Goal: Check status: Check status

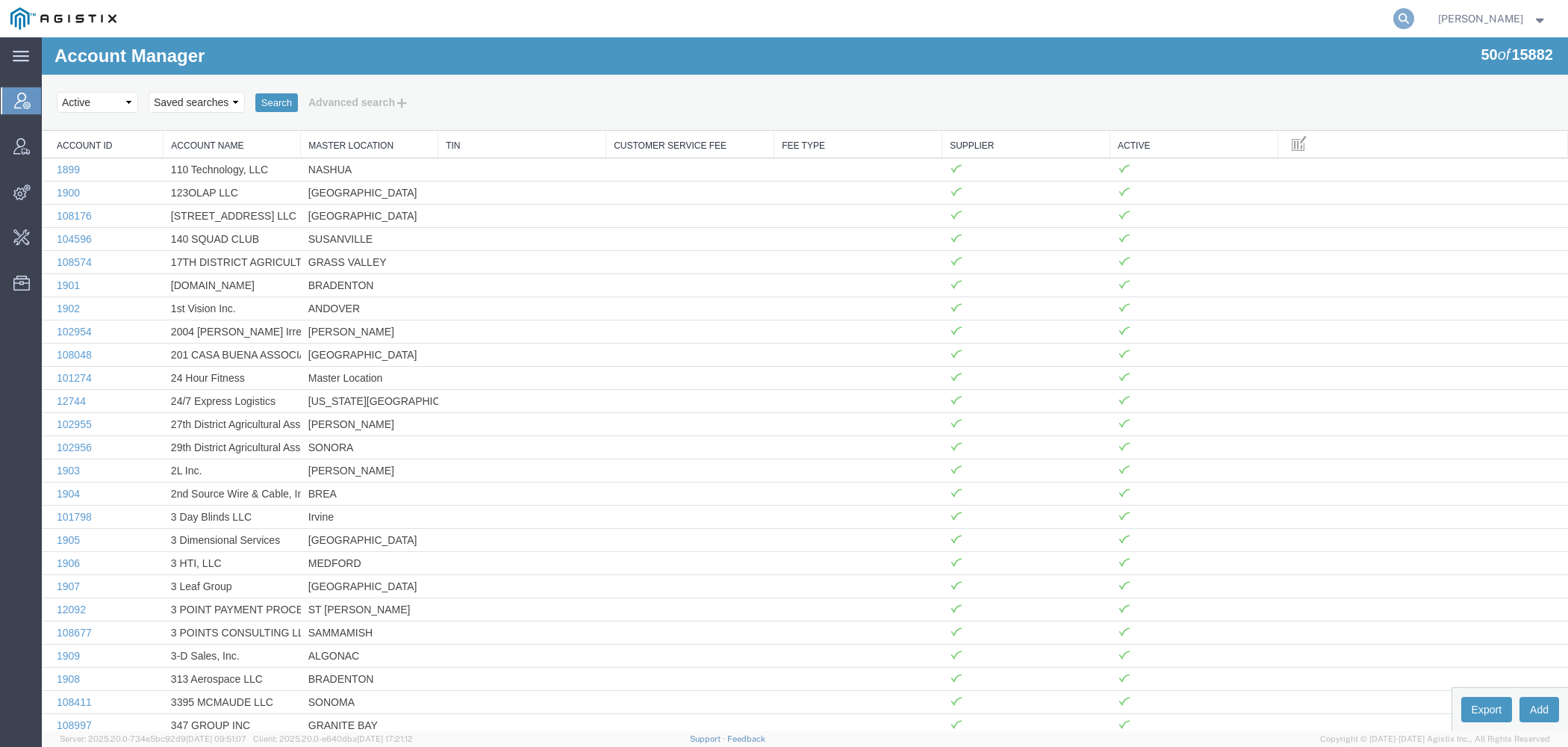
click at [1409, 15] on icon at bounding box center [1403, 18] width 21 height 21
paste input "56967507"
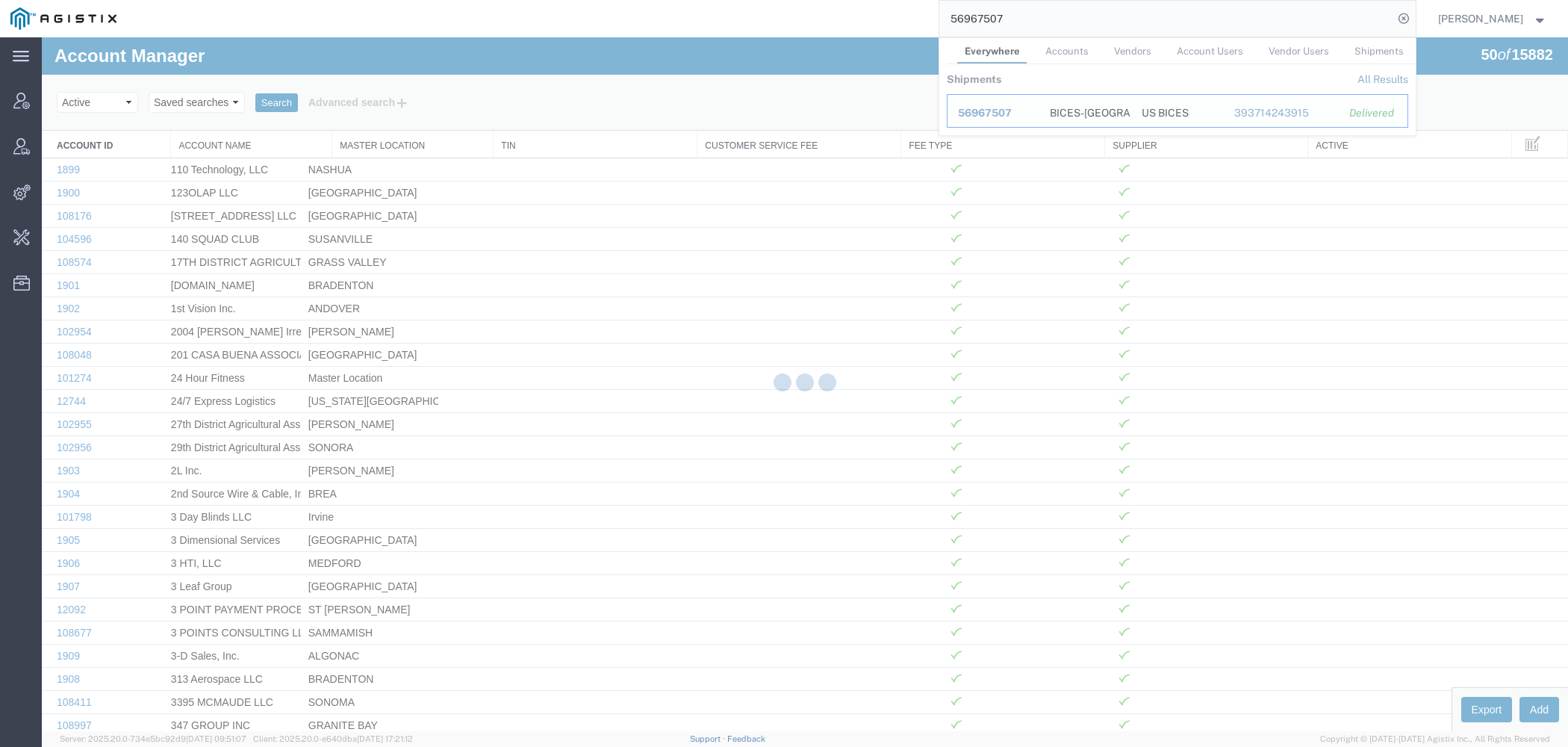
click at [984, 104] on td "Ship ID 56967507" at bounding box center [993, 110] width 92 height 33
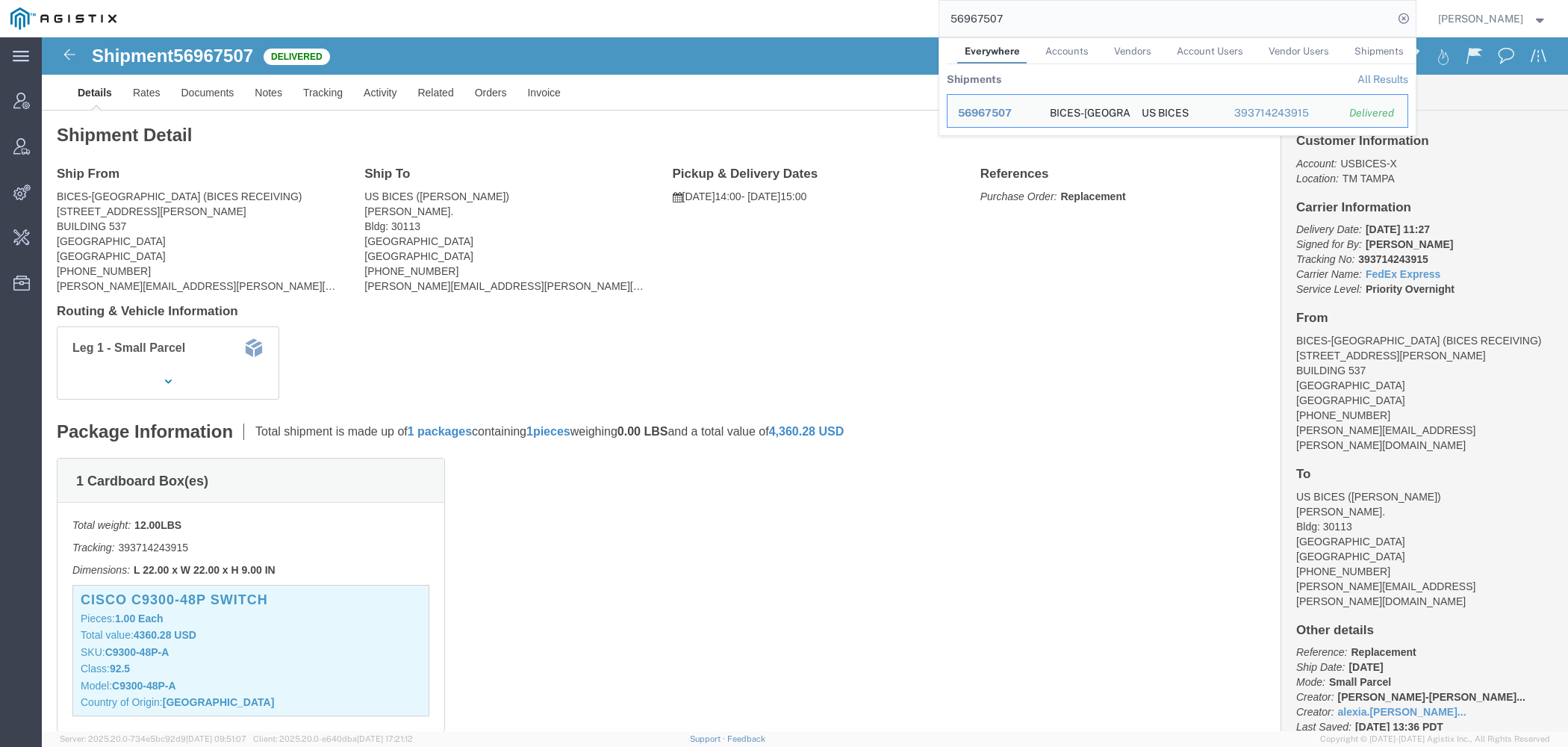
click address "US BICES ([PERSON_NAME]) [PERSON_NAME]. Bldg: [GEOGRAPHIC_DATA] [GEOGRAPHIC_DAT…"
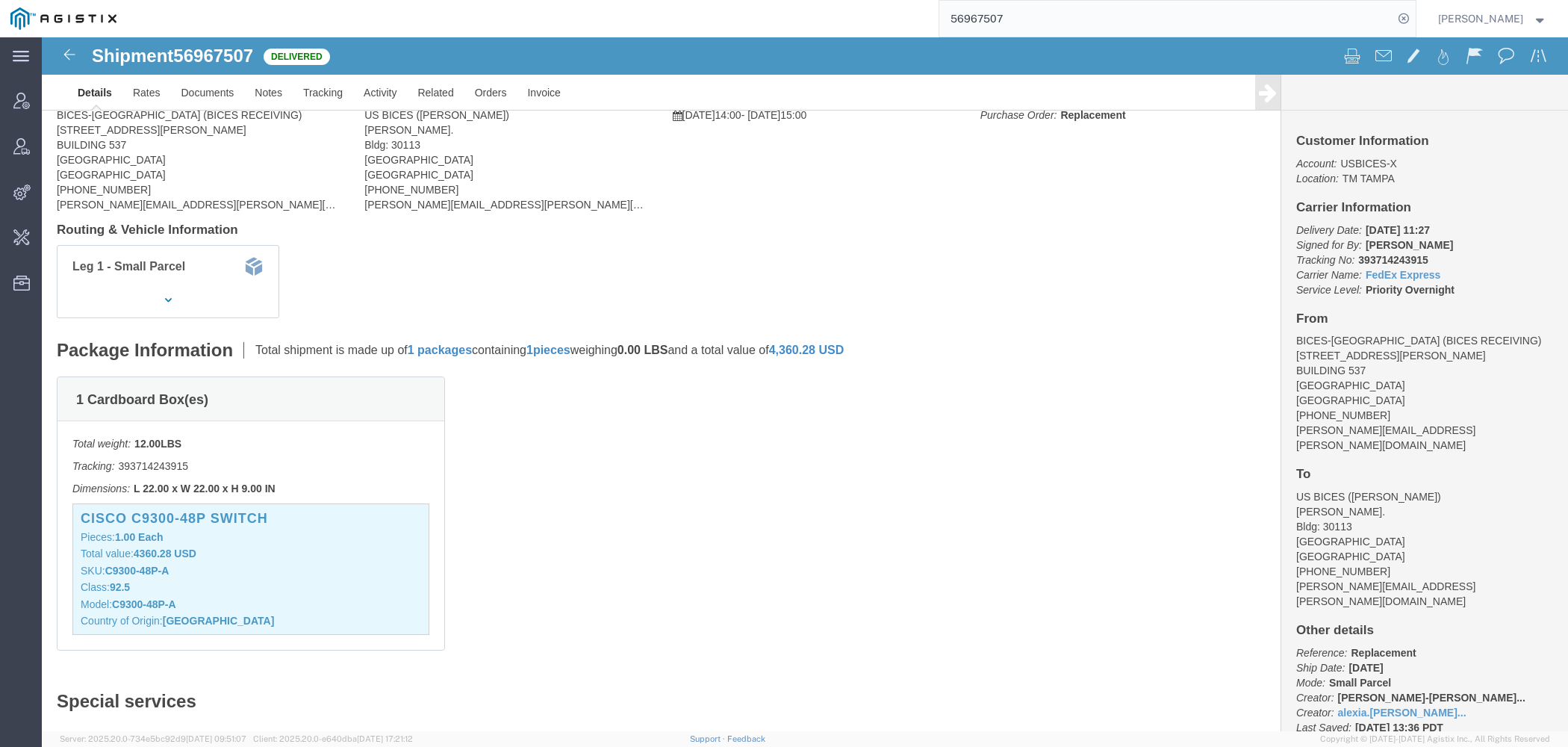
scroll to position [81, 0]
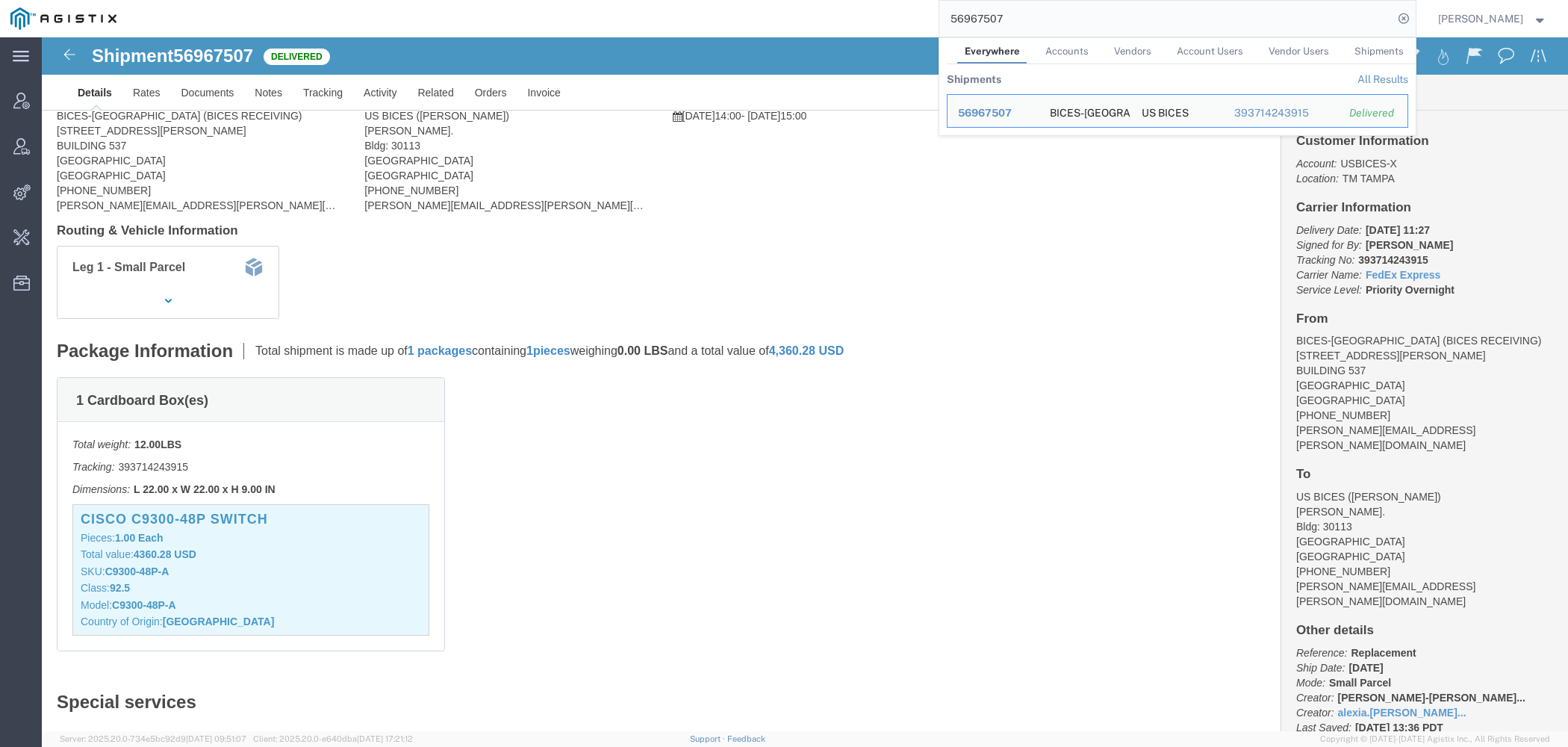
drag, startPoint x: 1009, startPoint y: 20, endPoint x: 765, endPoint y: 3, distance: 244.6
click at [939, 9] on input "56967507" at bounding box center [1166, 19] width 454 height 36
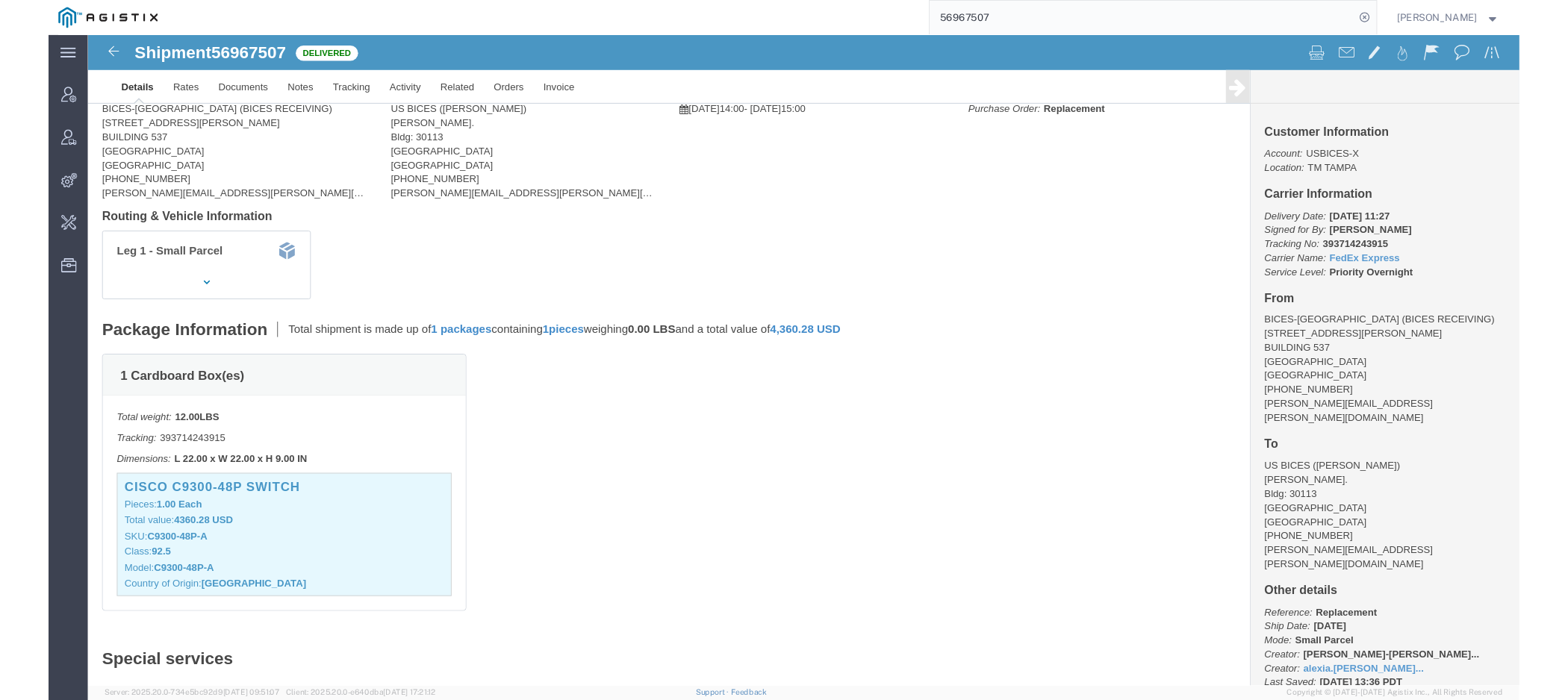
scroll to position [0, 0]
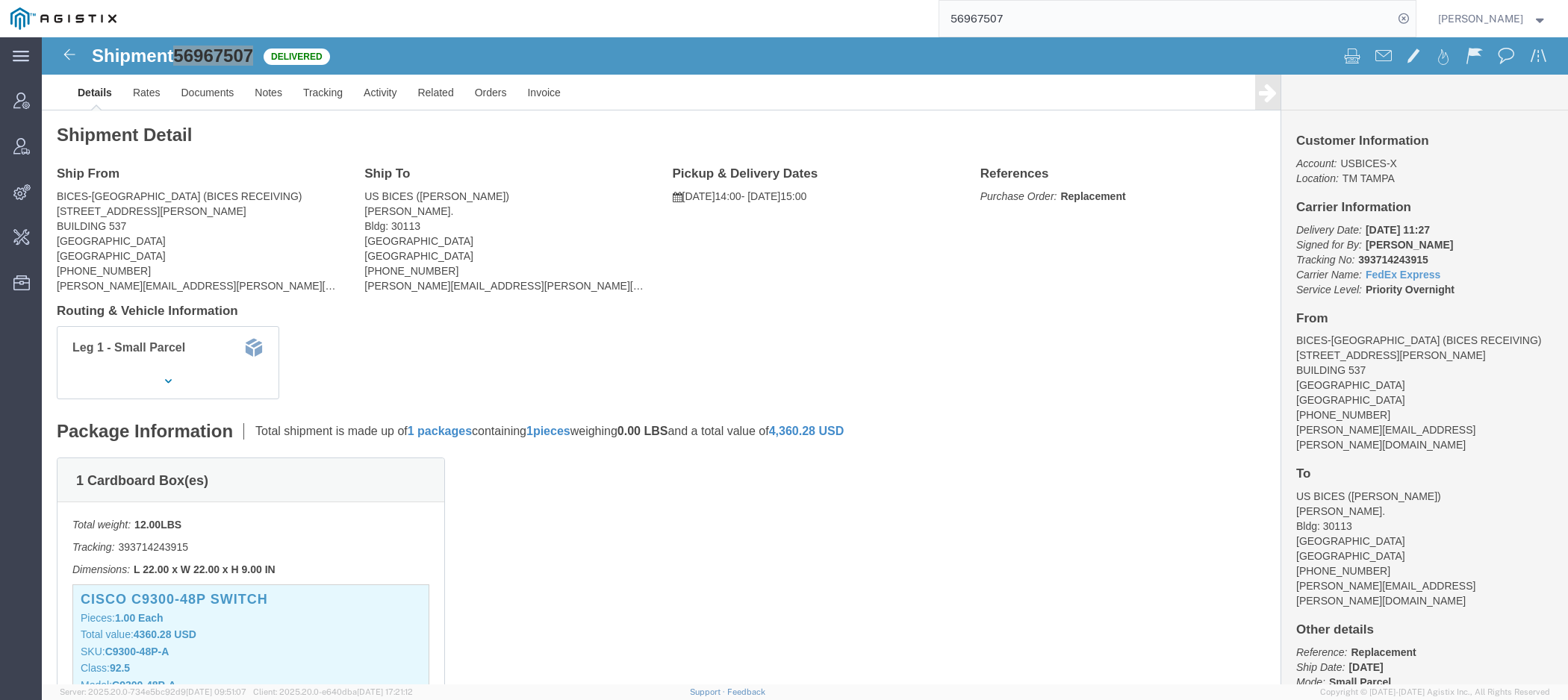
drag, startPoint x: 1097, startPoint y: 17, endPoint x: 799, endPoint y: 7, distance: 298.2
click at [939, 15] on input "56967507" at bounding box center [1166, 19] width 454 height 36
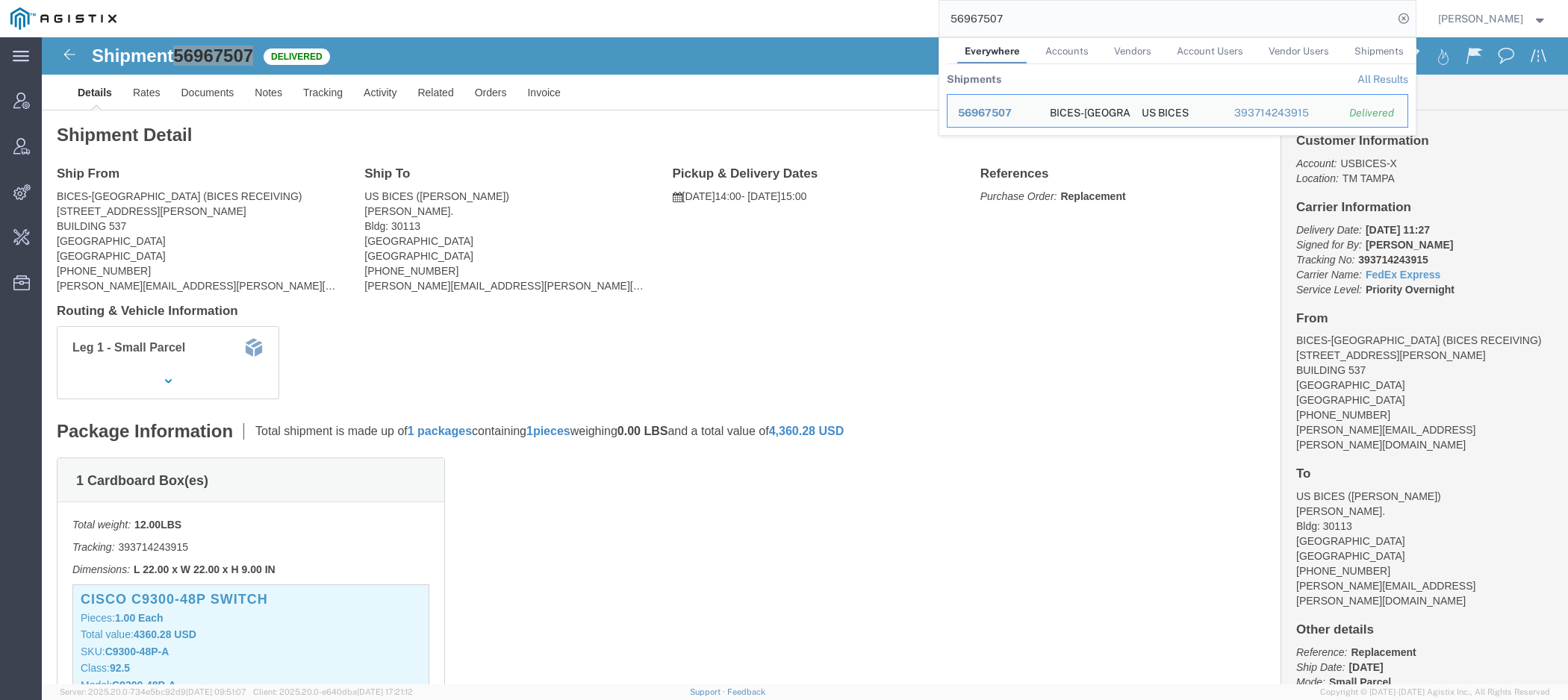
paste input "405"
type input "56967405"
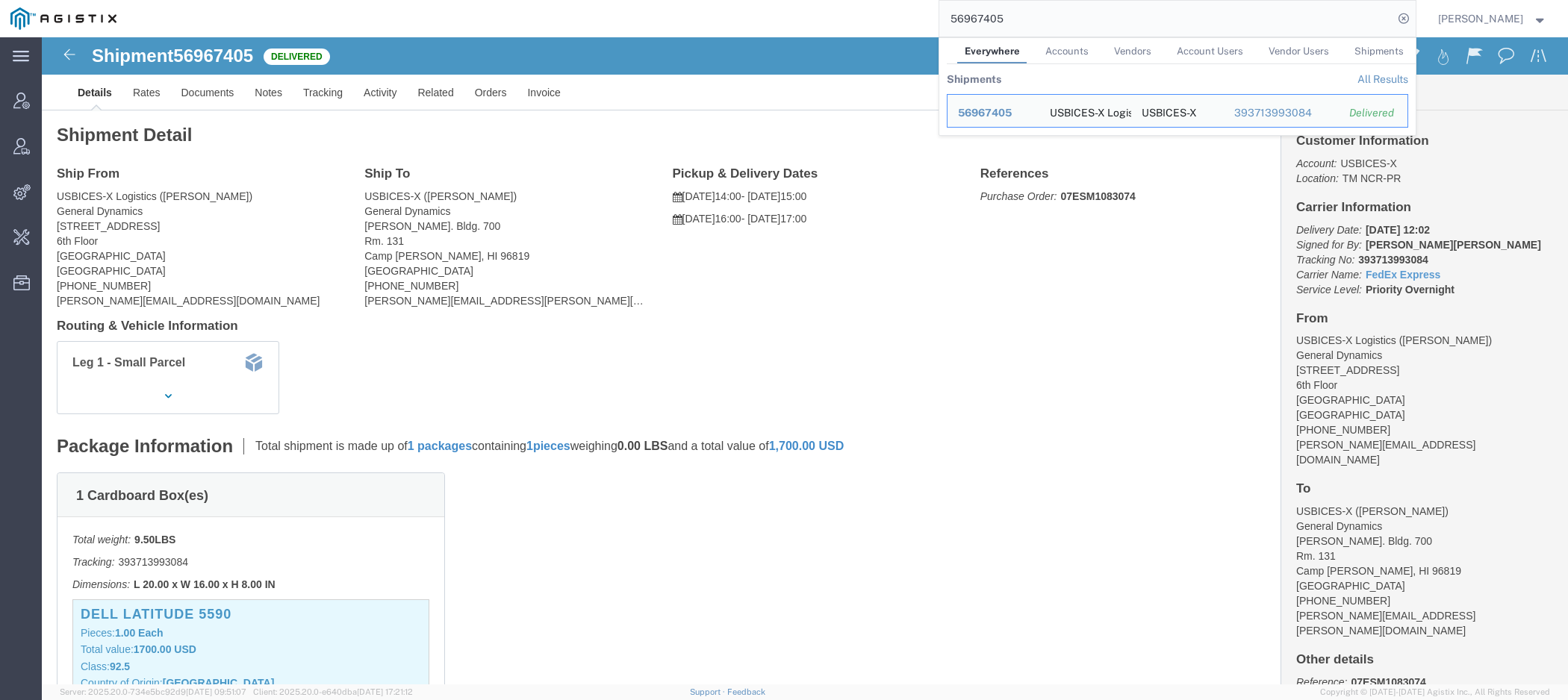
click span "USBICES-X"
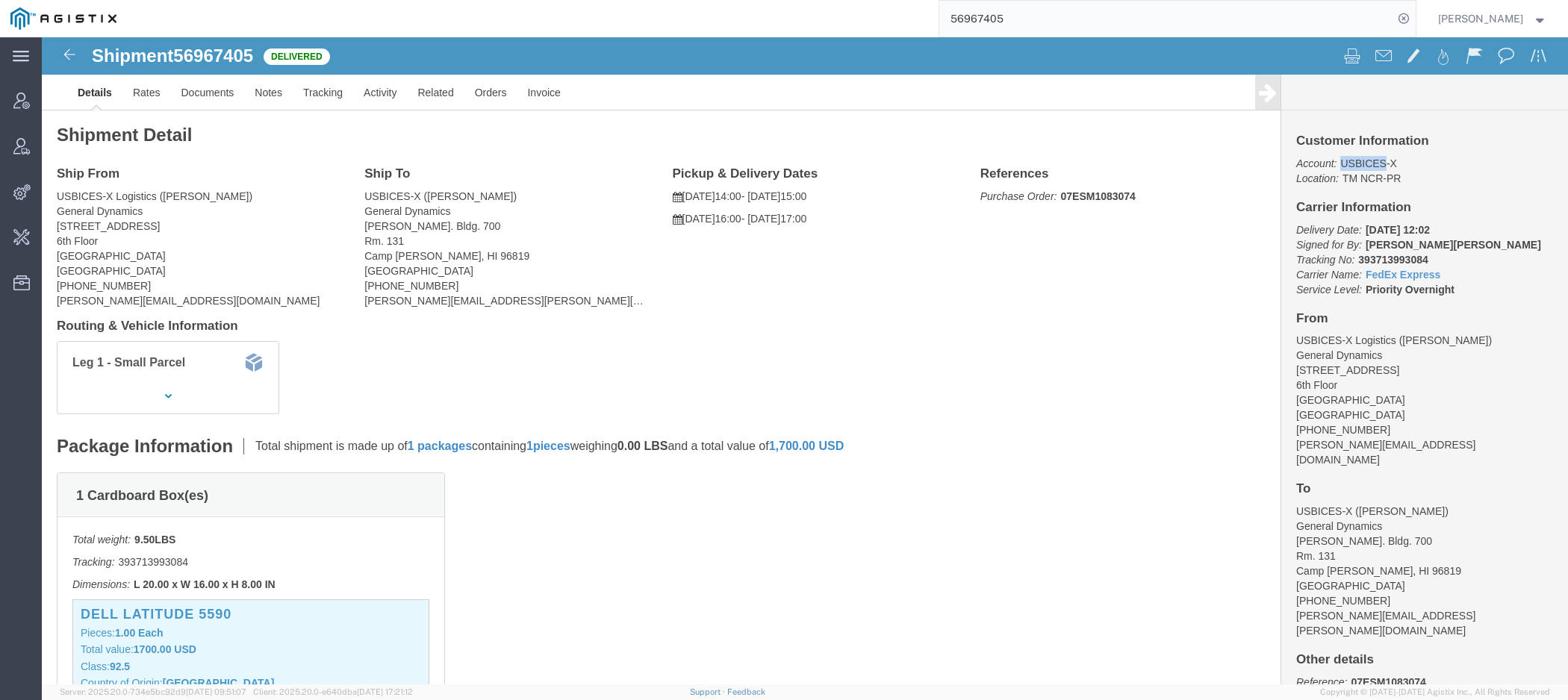
copy p "USBICES"
